Goal: Task Accomplishment & Management: Complete application form

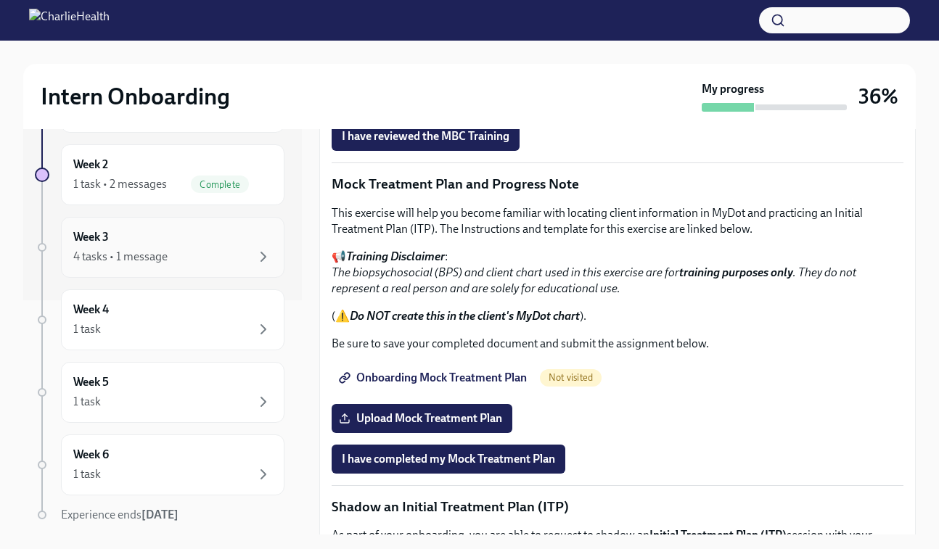
scroll to position [247, 0]
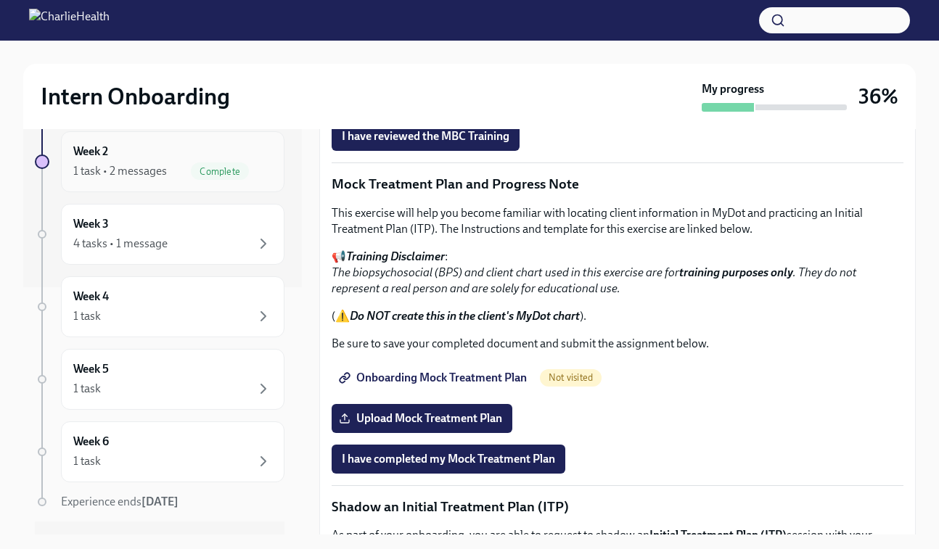
click at [166, 173] on div "1 task • 2 messages Complete" at bounding box center [172, 171] width 199 height 17
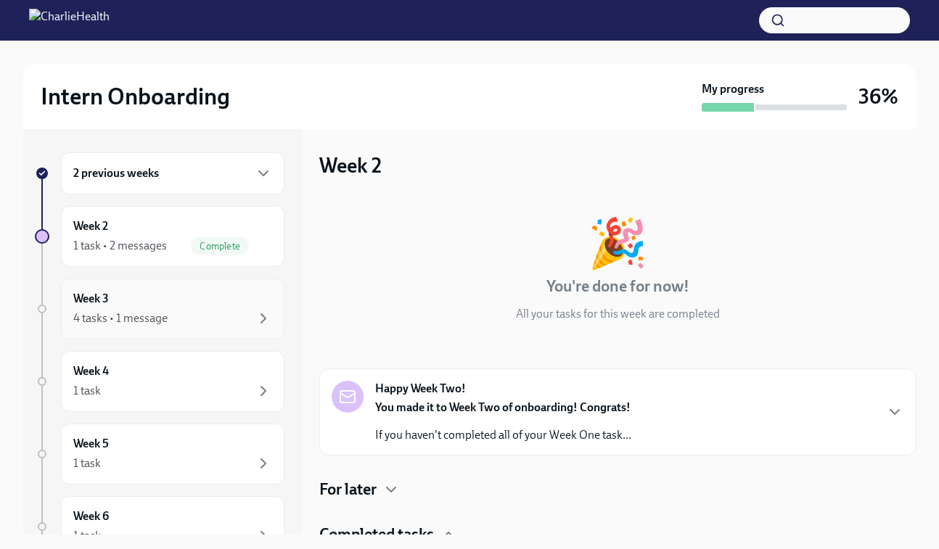
click at [154, 314] on div "4 tasks • 1 message" at bounding box center [120, 319] width 94 height 16
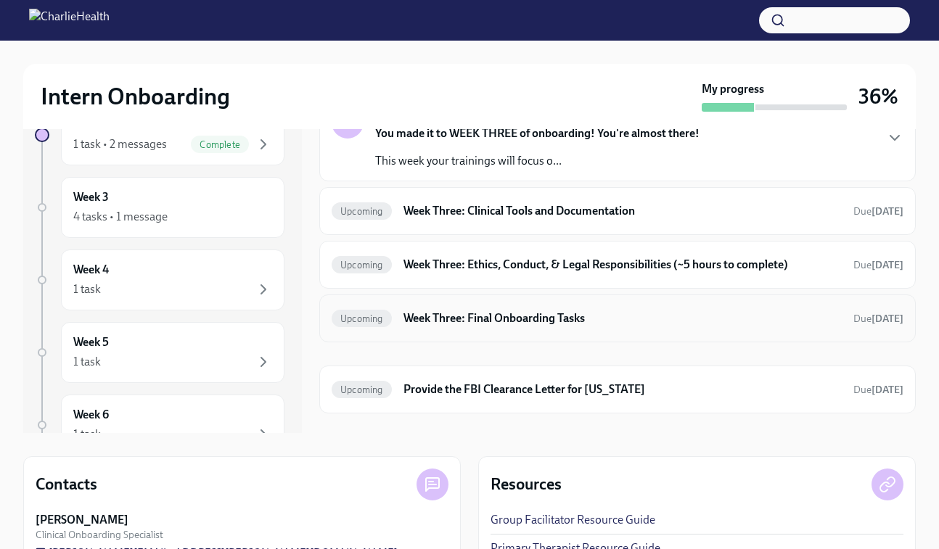
click at [462, 333] on div "Upcoming Week Three: Final Onboarding Tasks Due [DATE]" at bounding box center [617, 319] width 596 height 48
click at [481, 319] on h6 "Week Three: Final Onboarding Tasks" at bounding box center [622, 319] width 438 height 16
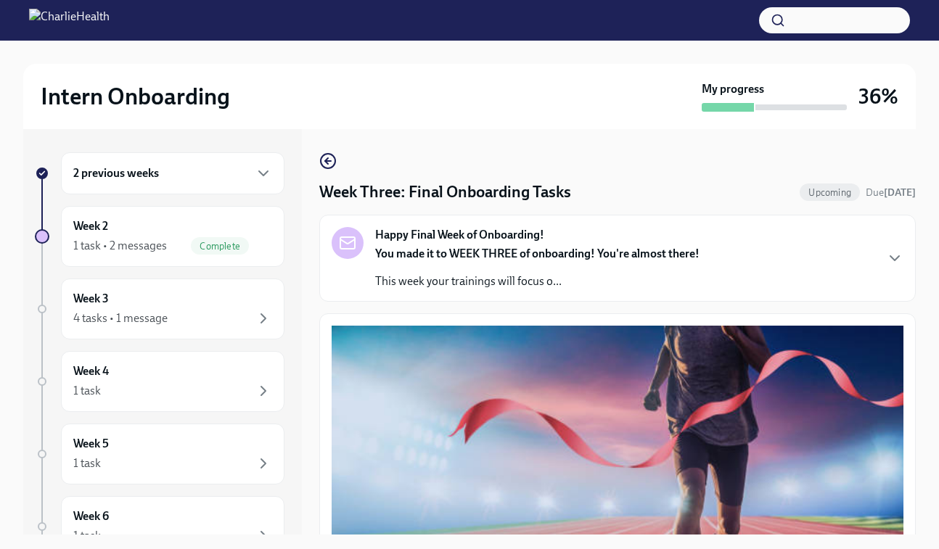
scroll to position [8, 0]
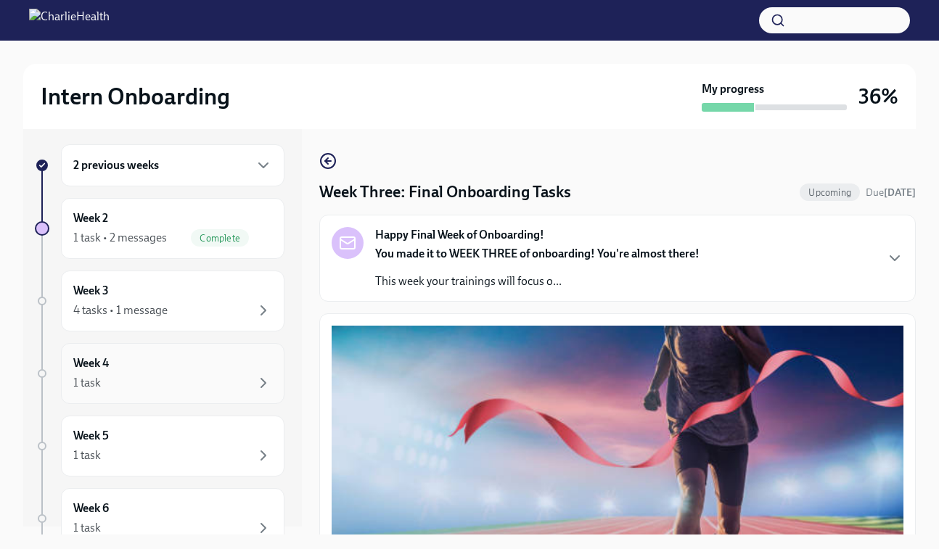
click at [145, 380] on div "1 task" at bounding box center [172, 382] width 199 height 17
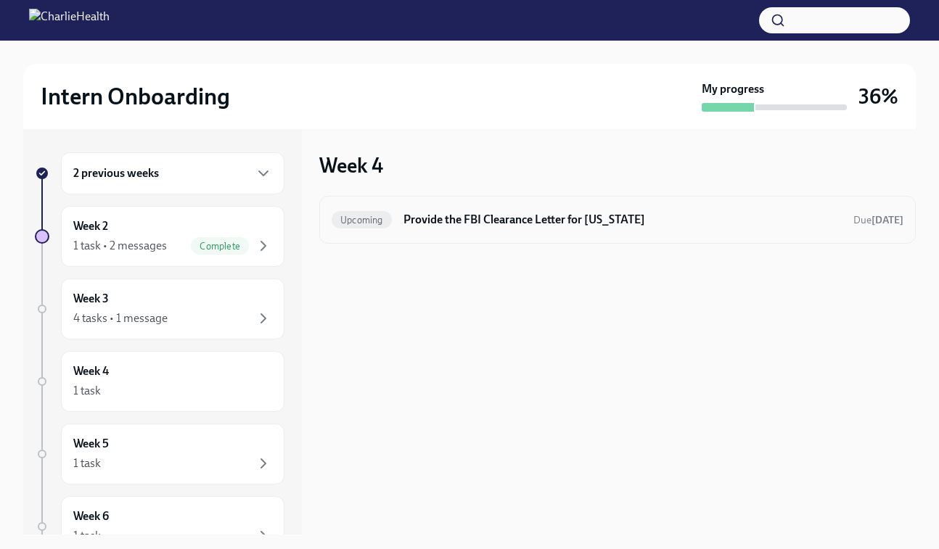
click at [476, 224] on h6 "Provide the FBI Clearance Letter for [US_STATE]" at bounding box center [622, 220] width 438 height 16
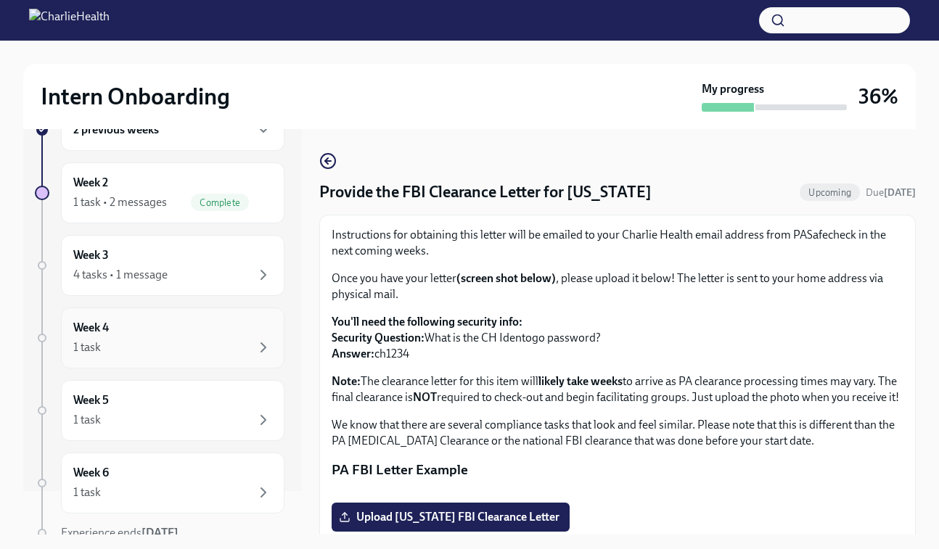
scroll to position [46, 0]
click at [160, 319] on div "Week 4 1 task" at bounding box center [172, 335] width 199 height 36
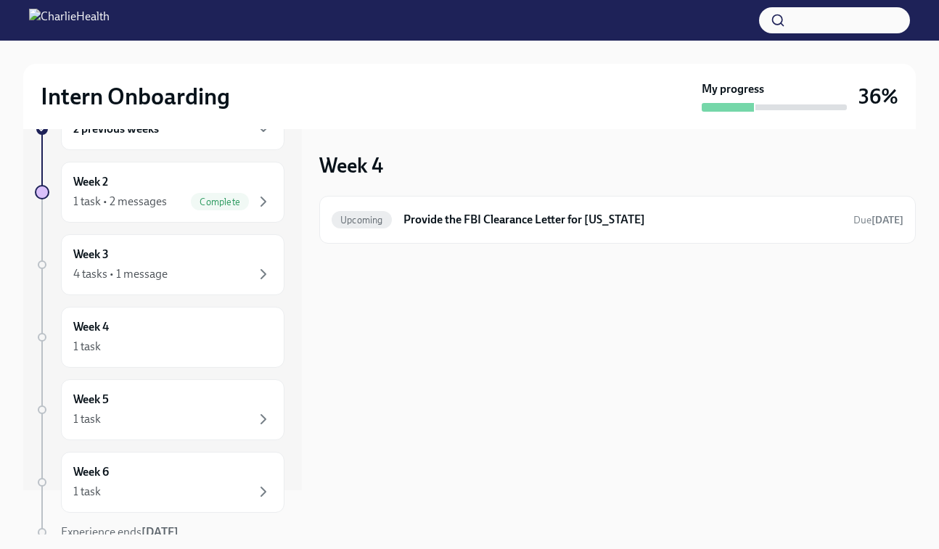
scroll to position [53, 0]
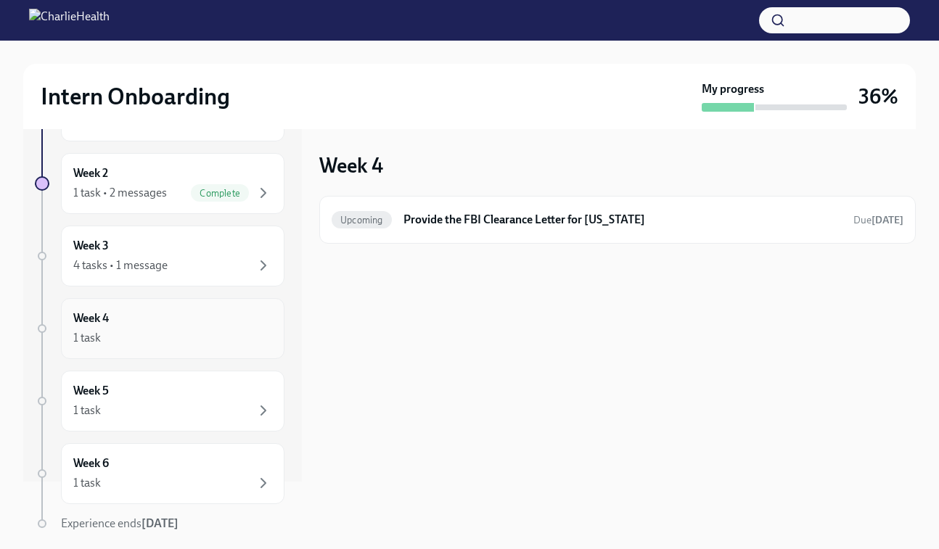
click at [181, 325] on div "Week 4 1 task" at bounding box center [172, 329] width 199 height 36
click at [170, 398] on div "Week 5 1 task" at bounding box center [172, 401] width 199 height 36
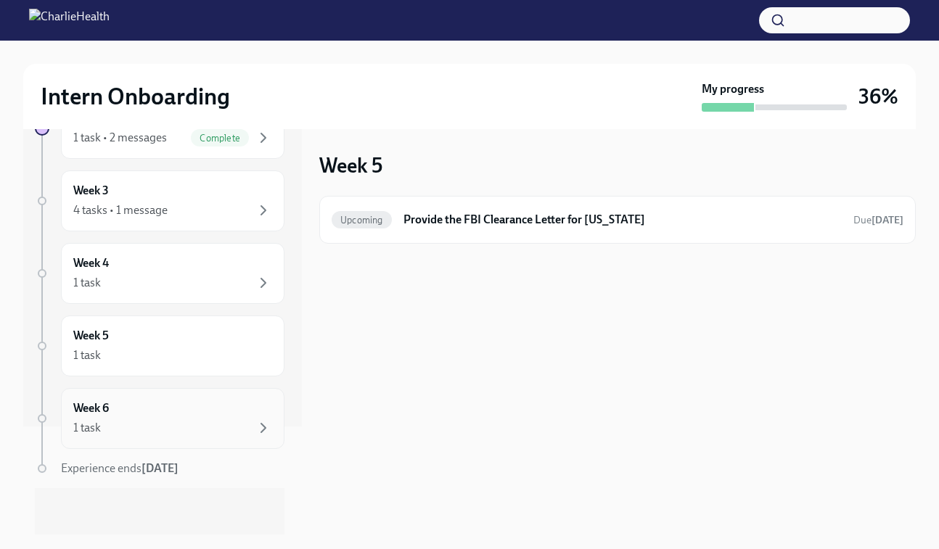
click at [222, 403] on div "Week 6 1 task" at bounding box center [172, 419] width 199 height 36
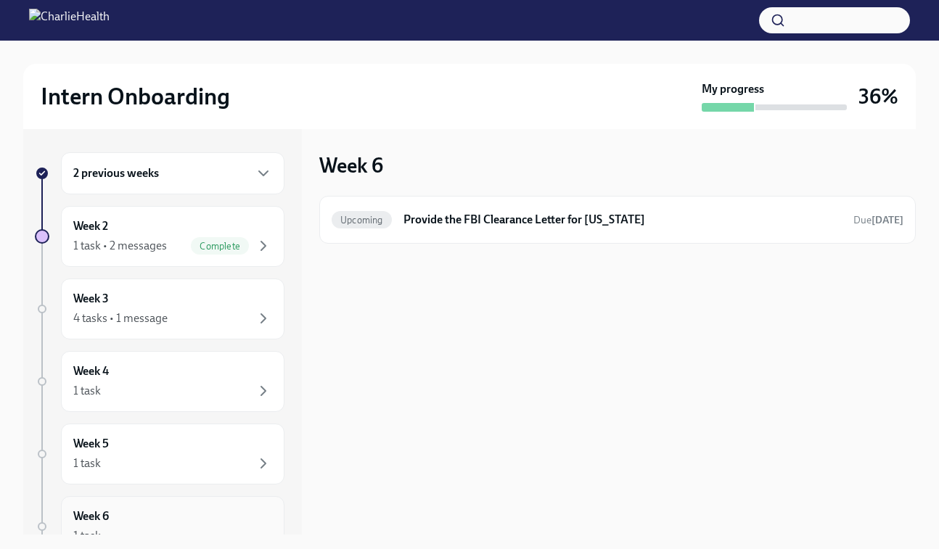
click at [212, 391] on div "1 task" at bounding box center [172, 390] width 199 height 17
click at [216, 319] on div "4 tasks • 1 message" at bounding box center [172, 318] width 199 height 17
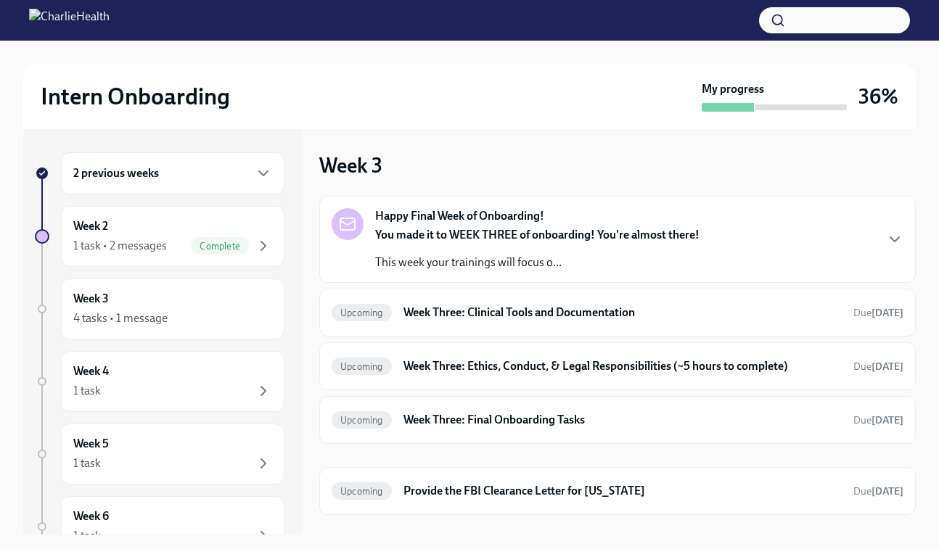
click at [707, 233] on div "Happy Final Week of Onboarding! You made it to WEEK THREE of onboarding! You're…" at bounding box center [618, 239] width 572 height 62
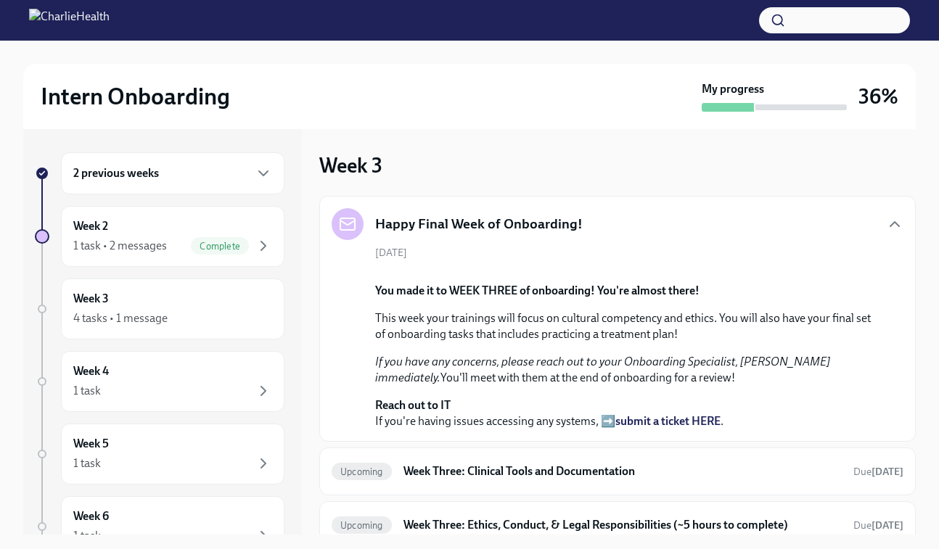
click at [702, 239] on div "Happy Final Week of Onboarding!" at bounding box center [618, 224] width 572 height 32
click at [895, 226] on icon "button" at bounding box center [894, 224] width 17 height 17
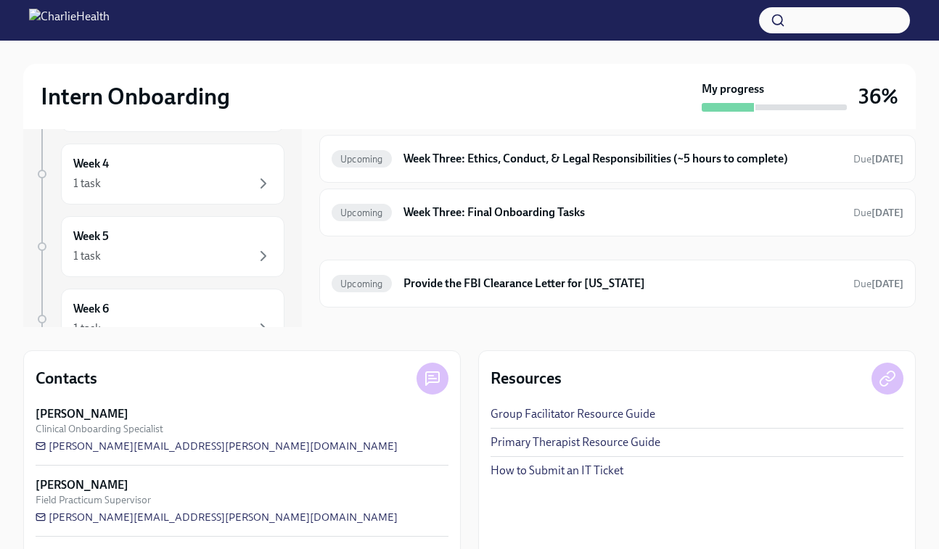
scroll to position [207, 0]
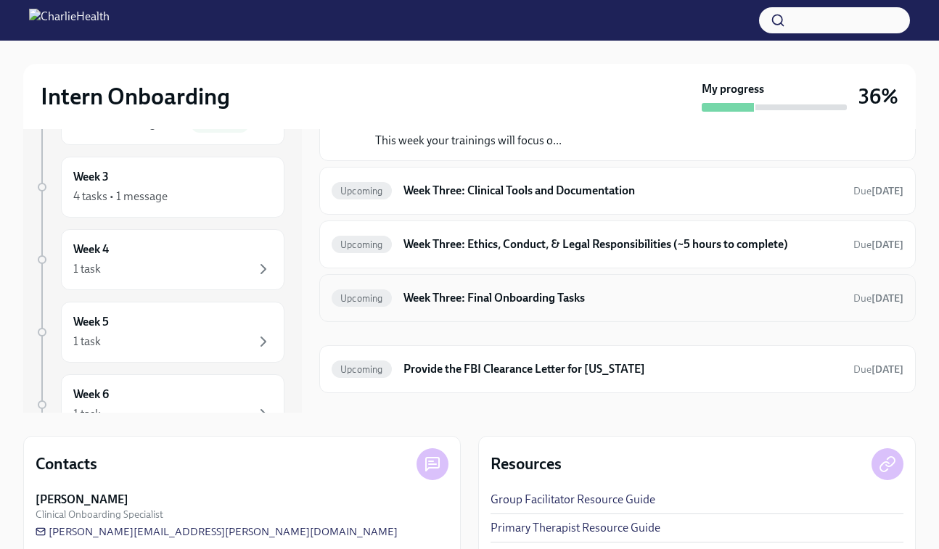
click at [520, 316] on div "Upcoming Week Three: Final Onboarding Tasks Due [DATE]" at bounding box center [617, 298] width 596 height 48
click at [533, 300] on h6 "Week Three: Final Onboarding Tasks" at bounding box center [622, 298] width 438 height 16
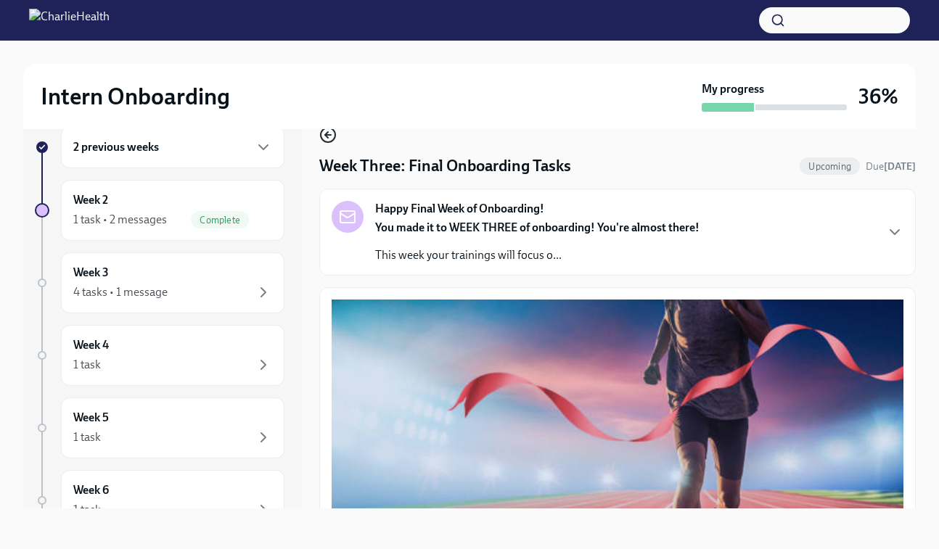
click at [323, 133] on icon "button" at bounding box center [327, 134] width 17 height 17
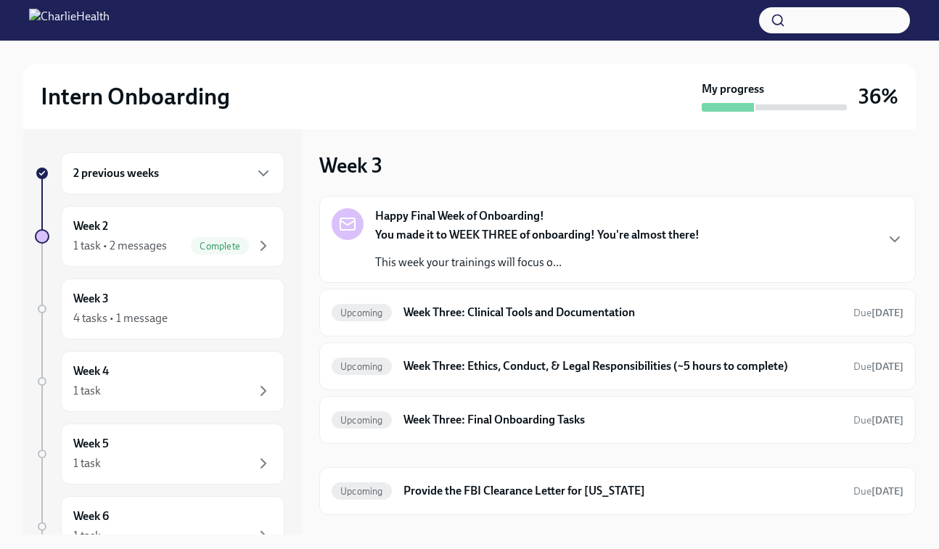
click at [133, 180] on h6 "2 previous weeks" at bounding box center [116, 173] width 86 height 16
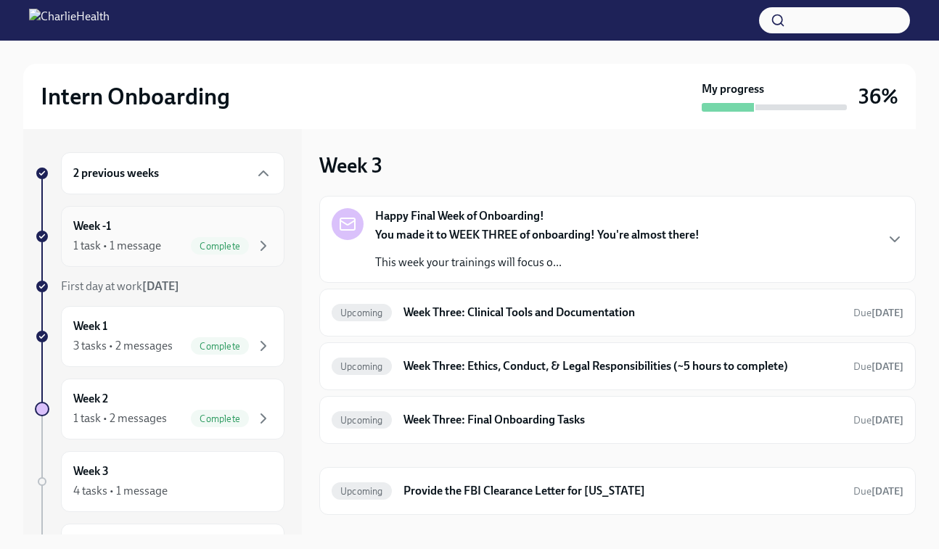
click at [127, 219] on div "Week -1 1 task • 1 message Complete" at bounding box center [172, 236] width 199 height 36
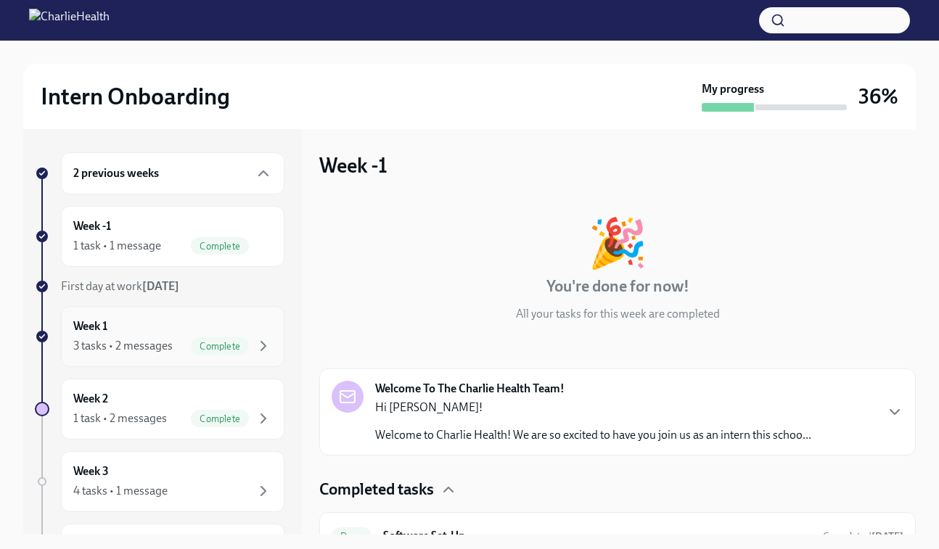
click at [127, 324] on div "Week 1 3 tasks • 2 messages Complete" at bounding box center [172, 337] width 199 height 36
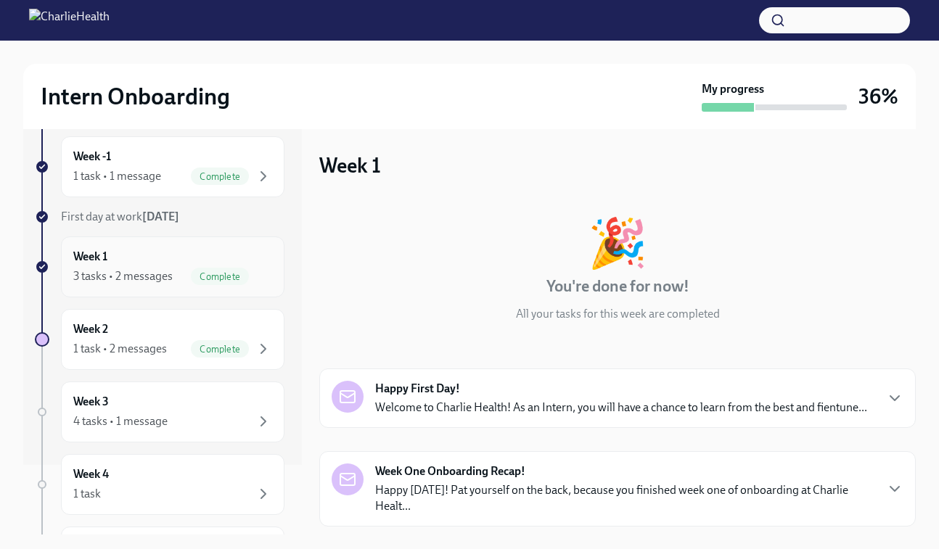
scroll to position [91, 0]
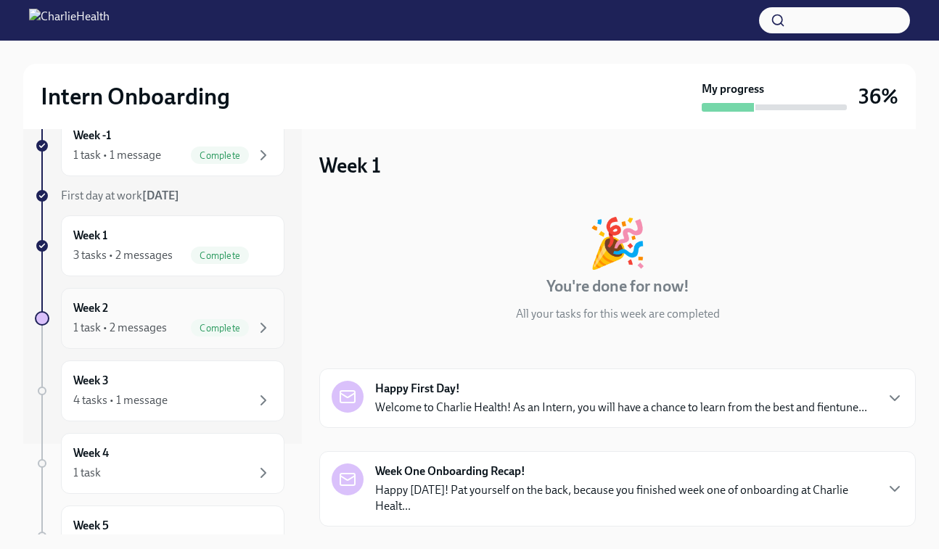
click at [127, 324] on div "1 task • 2 messages" at bounding box center [120, 328] width 94 height 16
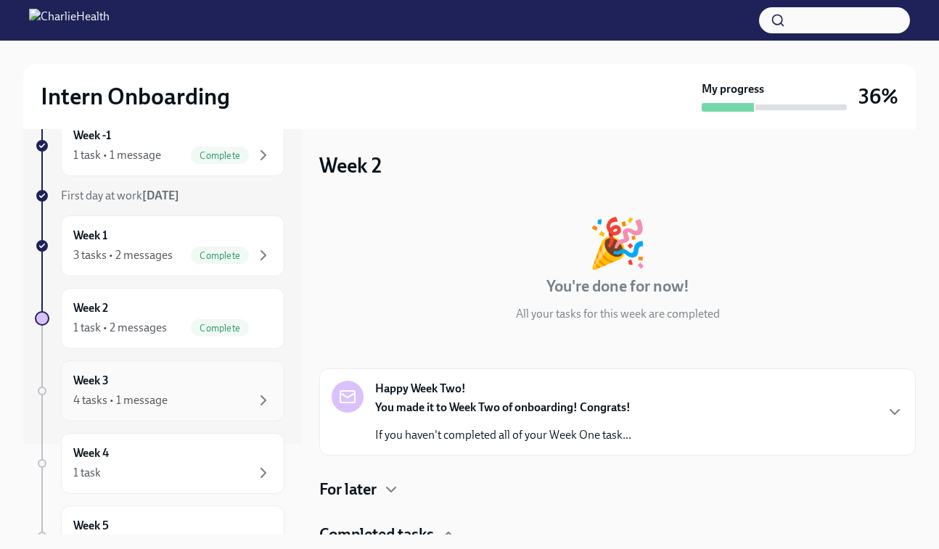
click at [128, 369] on div "Week 3 4 tasks • 1 message" at bounding box center [172, 391] width 223 height 61
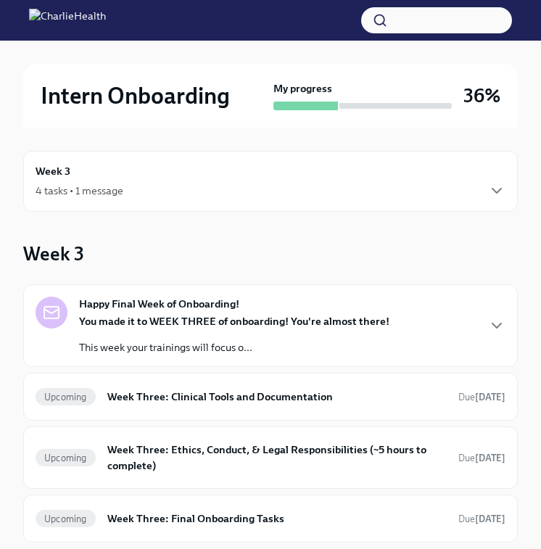
click at [234, 198] on div "4 tasks • 1 message" at bounding box center [271, 190] width 470 height 17
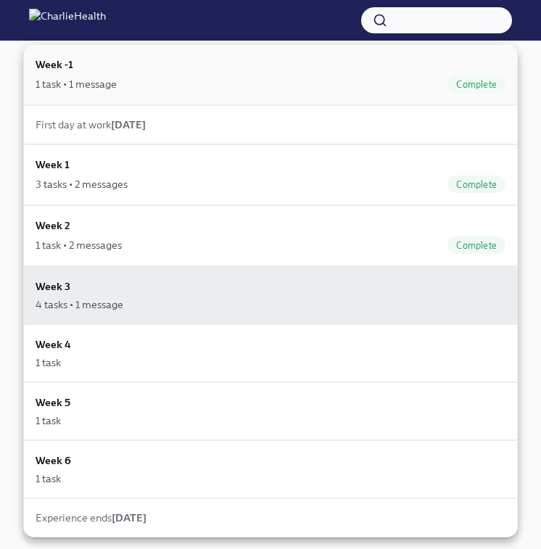
click at [171, 91] on div "1 task • 1 message Complete" at bounding box center [271, 83] width 470 height 17
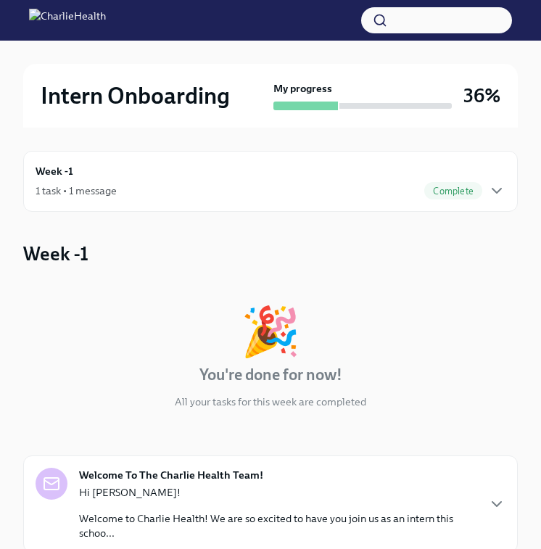
click at [258, 474] on strong "Welcome To The Charlie Health Team!" at bounding box center [171, 475] width 184 height 15
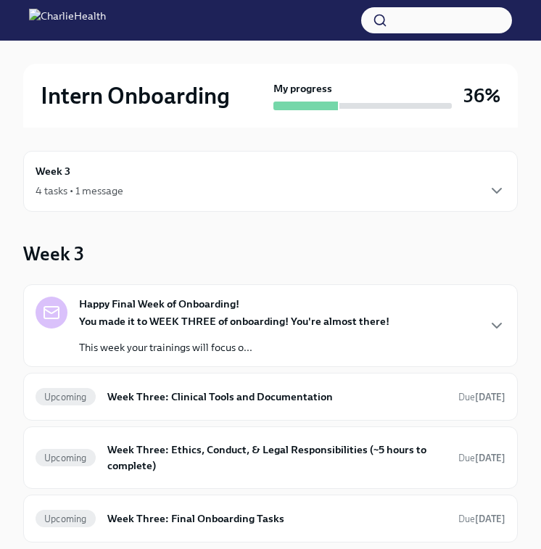
scroll to position [128, 0]
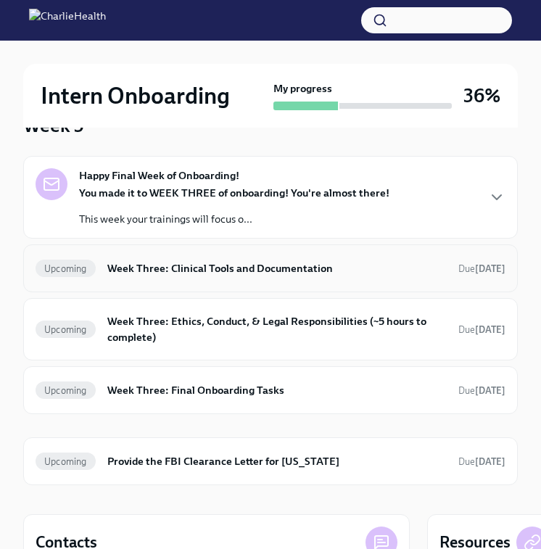
click at [207, 274] on h6 "Week Three: Clinical Tools and Documentation" at bounding box center [277, 269] width 340 height 16
